Goal: Check status

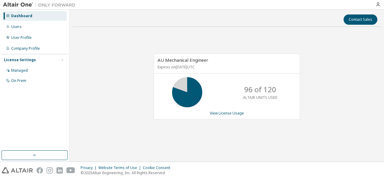
click at [210, 86] on div "96 of 120 ALTAIR UNITS USED" at bounding box center [227, 92] width 146 height 30
